Goal: Information Seeking & Learning: Learn about a topic

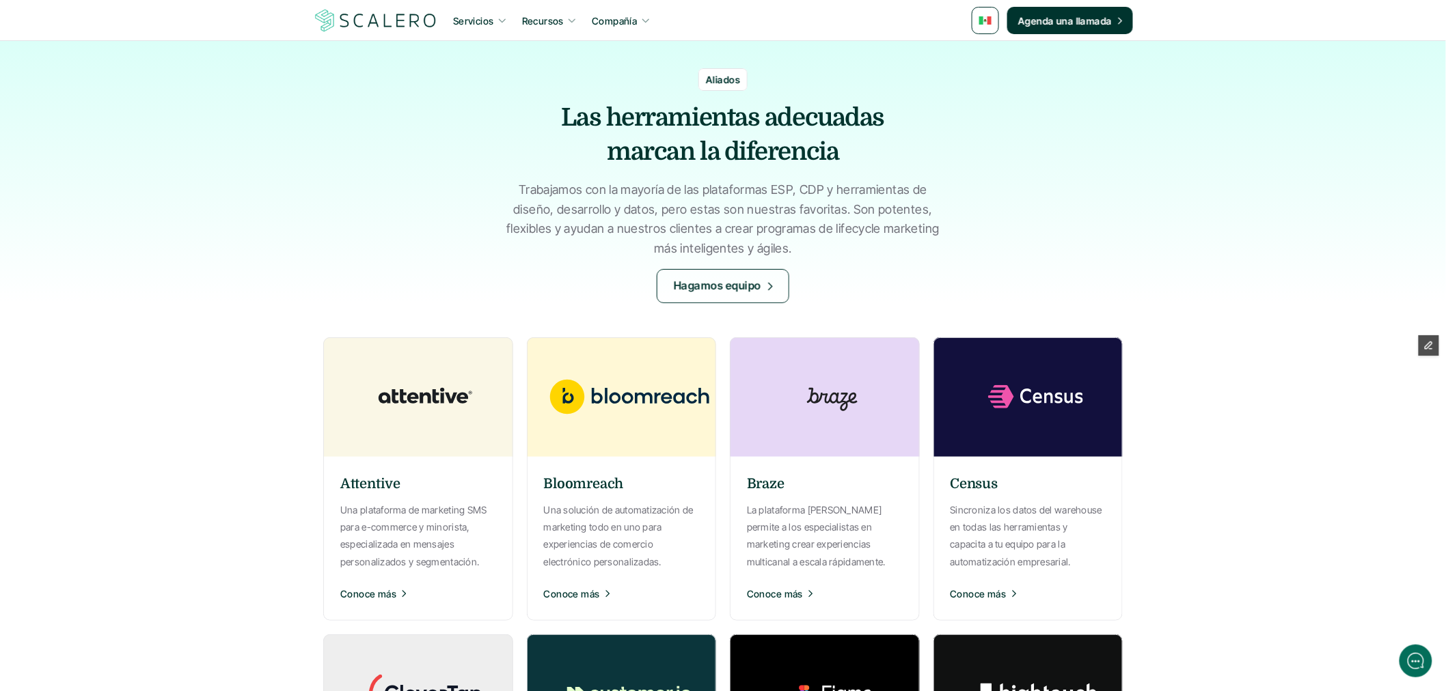
click at [392, 520] on p "Una plataforma de marketing SMS para e-commerce y minorista, especializada en m…" at bounding box center [418, 535] width 156 height 69
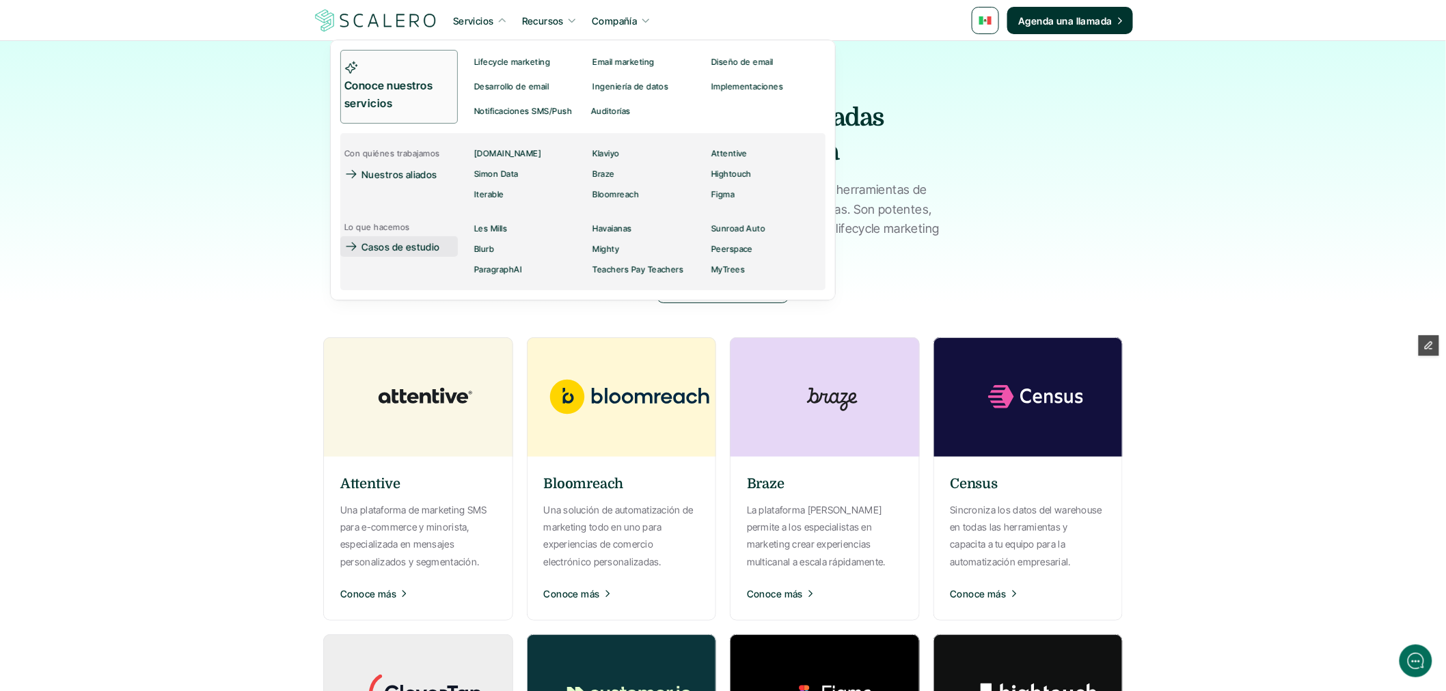
click at [401, 247] on p "Casos de estudio" at bounding box center [400, 247] width 79 height 14
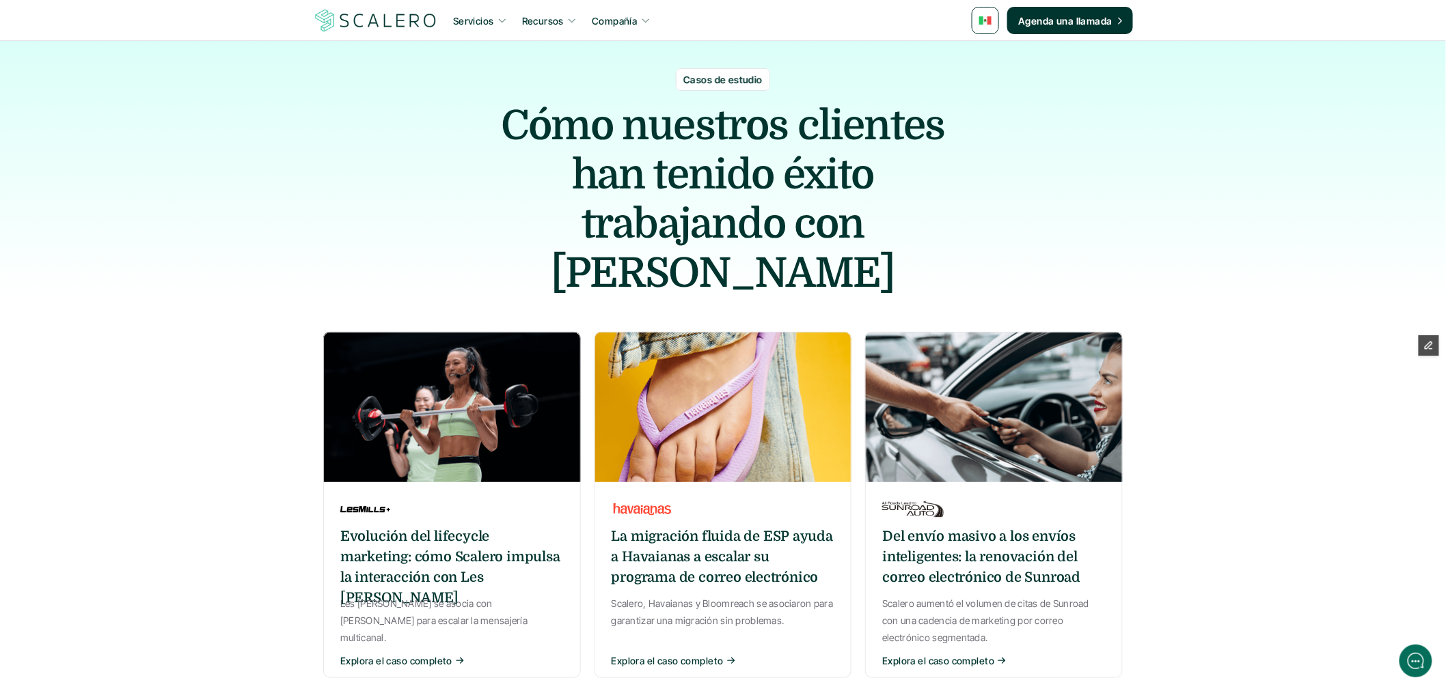
click at [450, 489] on div "Evolución del lifecycle marketing: cómo Scalero impulsa la interacción con Les …" at bounding box center [452, 583] width 258 height 189
